Goal: Information Seeking & Learning: Learn about a topic

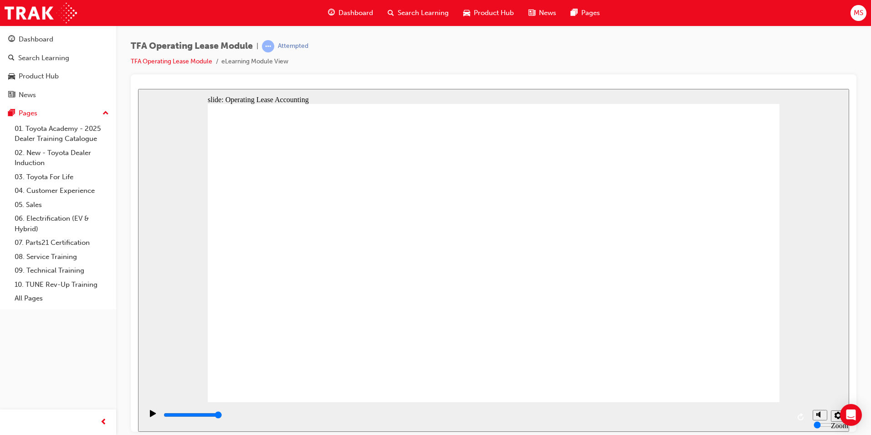
drag, startPoint x: 0, startPoint y: 0, endPoint x: 732, endPoint y: 68, distance: 735.7
click at [732, 68] on div "TFA Operating Lease Module | Attempted TFA Operating Lease Module eLearning Mod…" at bounding box center [494, 57] width 726 height 34
checkbox input "true"
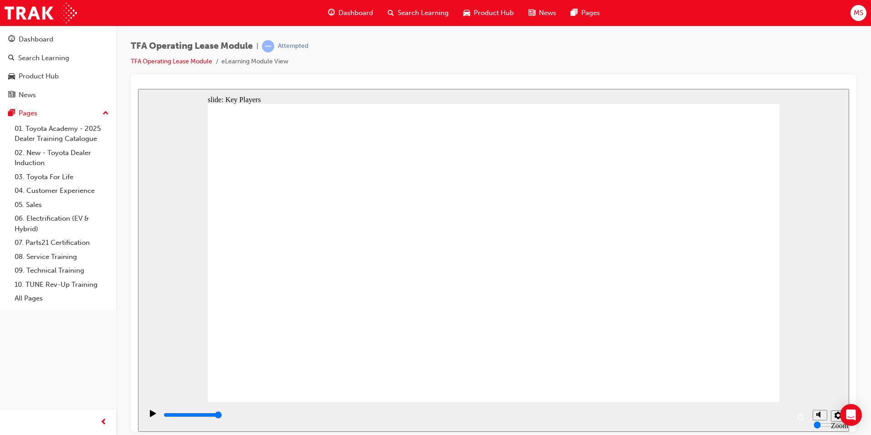
type input "4200"
